Goal: Information Seeking & Learning: Find specific fact

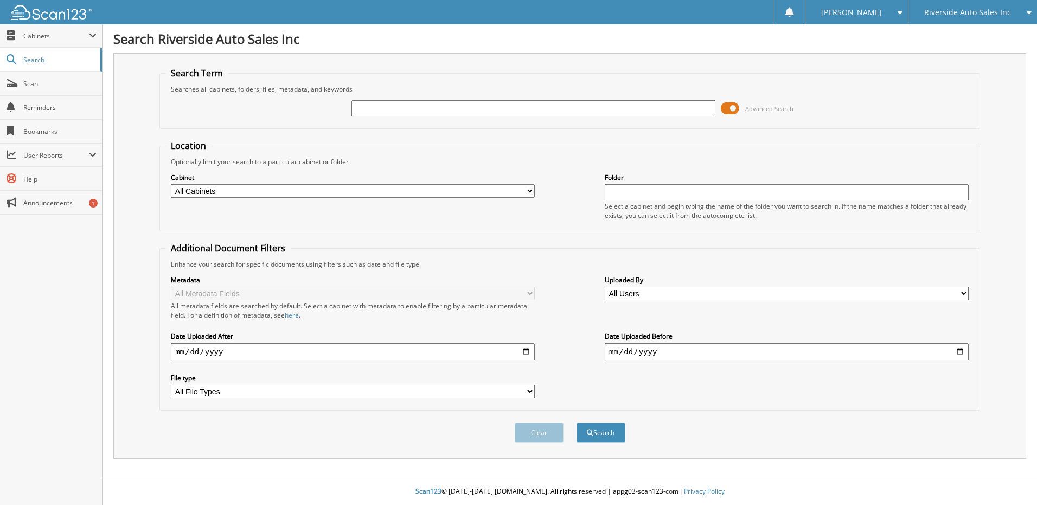
click at [458, 111] on input "text" at bounding box center [533, 108] width 364 height 16
type input "funding"
click at [576, 423] on button "Search" at bounding box center [600, 433] width 49 height 20
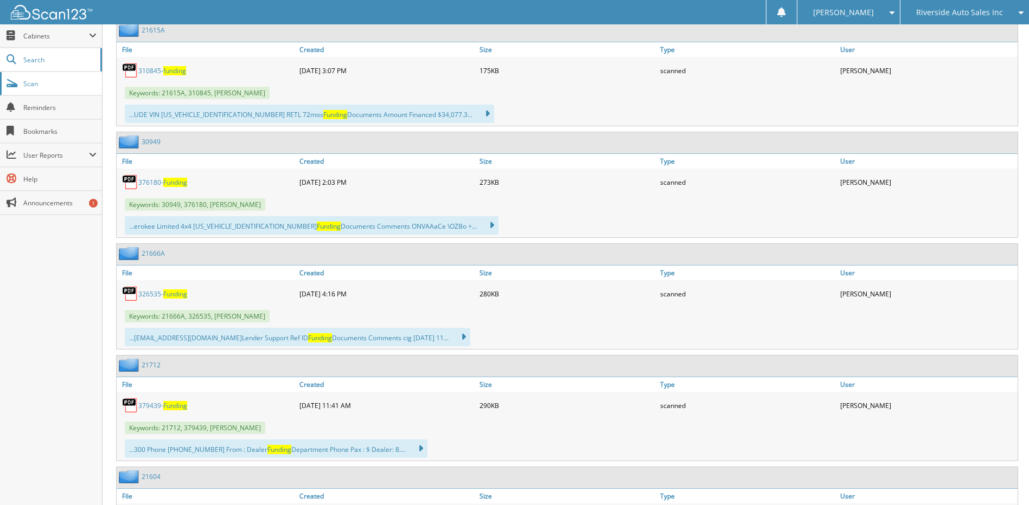
scroll to position [15564, 0]
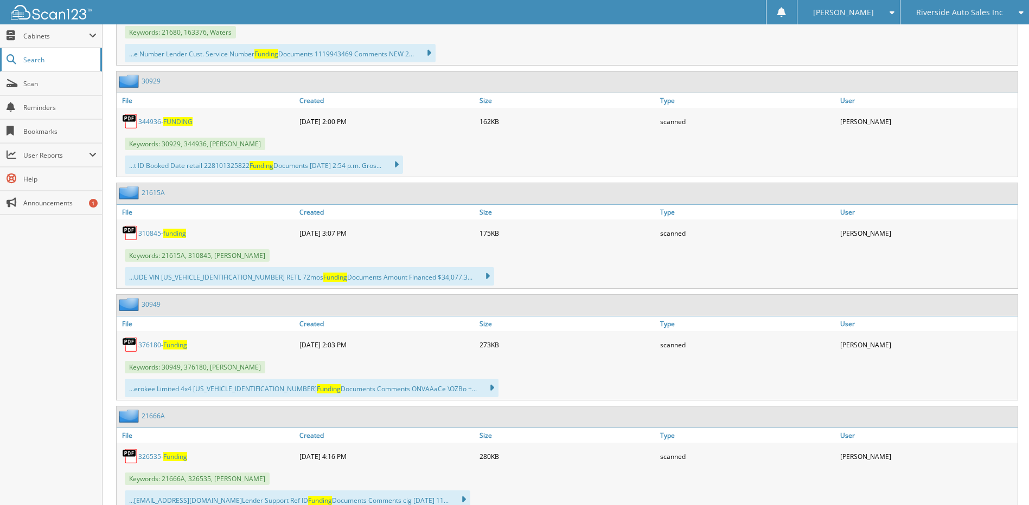
click at [42, 52] on link "Search" at bounding box center [51, 59] width 102 height 23
